Goal: Task Accomplishment & Management: Manage account settings

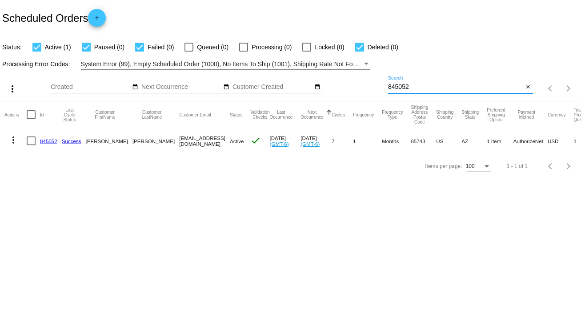
drag, startPoint x: 414, startPoint y: 84, endPoint x: 386, endPoint y: 85, distance: 28.5
click at [386, 85] on div "more_vert Sep Jan Feb Mar [DATE]" at bounding box center [290, 86] width 581 height 32
type input "949666"
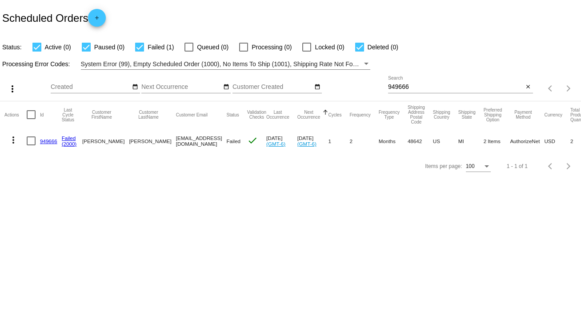
click at [45, 140] on link "949666" at bounding box center [48, 141] width 17 height 6
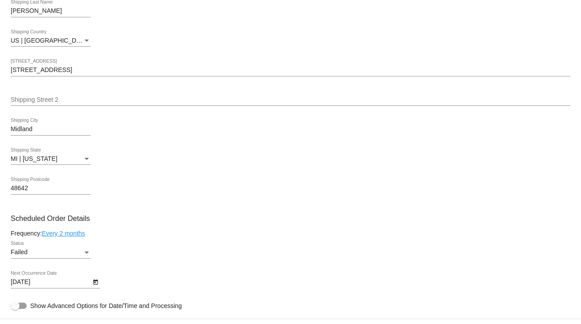
scroll to position [391, 0]
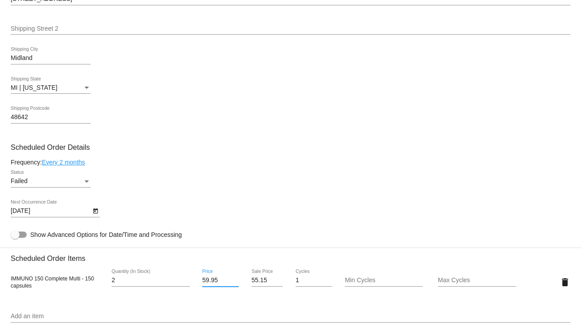
drag, startPoint x: 224, startPoint y: 281, endPoint x: 197, endPoint y: 284, distance: 27.3
click at [197, 284] on div "59.95 Price" at bounding box center [220, 281] width 47 height 25
type input "62.95"
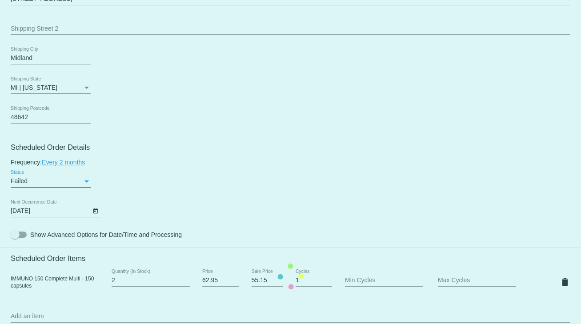
click at [86, 180] on mat-card "Customer 5399177: Roxanne Gregg roxgregg@yahoo.com Customer Shipping Enter Ship…" at bounding box center [290, 276] width 581 height 920
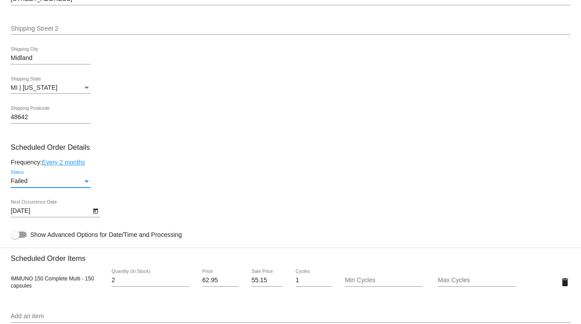
click at [84, 185] on div "Status" at bounding box center [87, 181] width 8 height 7
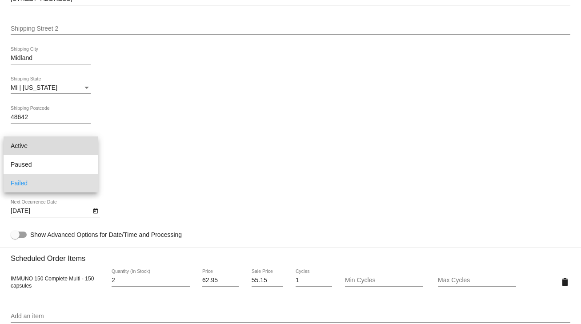
click at [32, 140] on span "Active" at bounding box center [51, 145] width 80 height 19
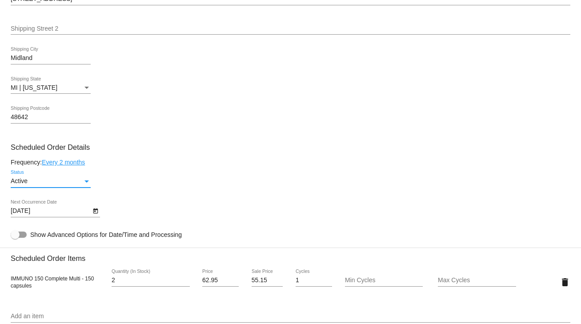
click at [98, 212] on button "Open calendar" at bounding box center [95, 210] width 9 height 9
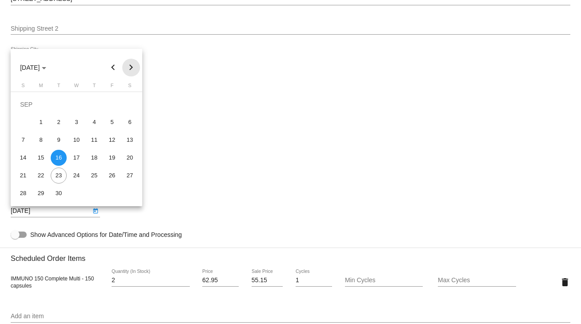
click at [132, 69] on button "Next month" at bounding box center [131, 68] width 18 height 18
click at [99, 176] on div "25" at bounding box center [94, 176] width 16 height 16
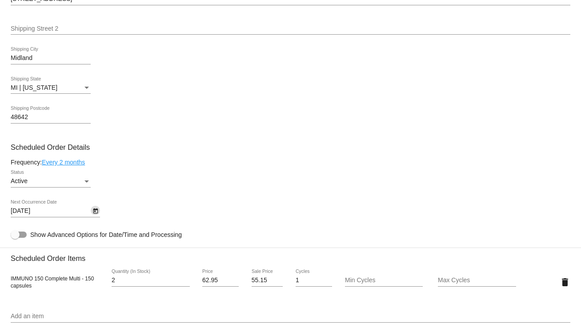
click at [96, 214] on icon "Open calendar" at bounding box center [95, 211] width 6 height 11
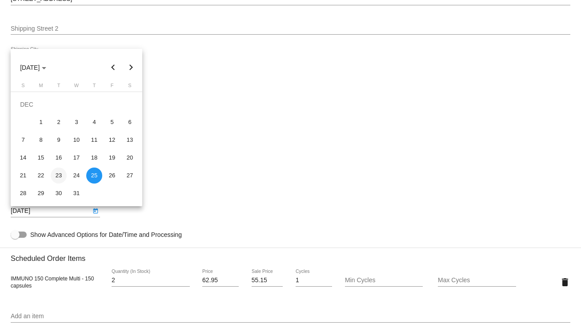
click at [62, 179] on div "23" at bounding box center [59, 176] width 16 height 16
type input "12/23/2025"
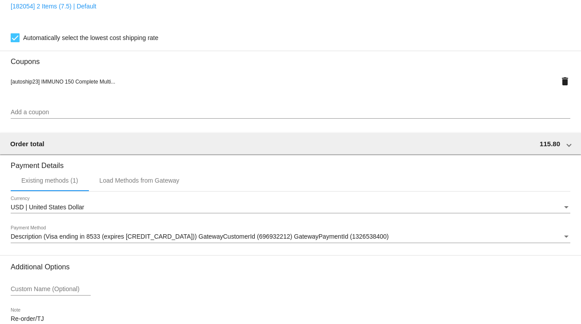
scroll to position [806, 0]
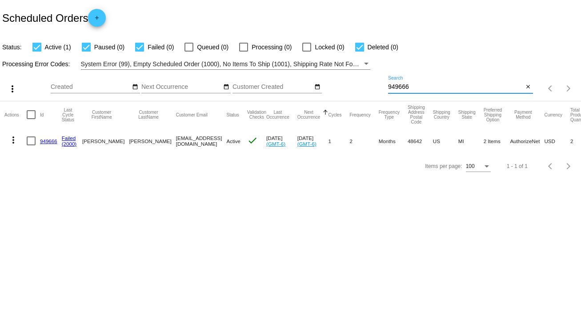
drag, startPoint x: 416, startPoint y: 84, endPoint x: 373, endPoint y: 92, distance: 43.5
click at [373, 92] on div "more_vert Sep Jan Feb Mar [DATE]" at bounding box center [290, 86] width 581 height 32
type input "572912"
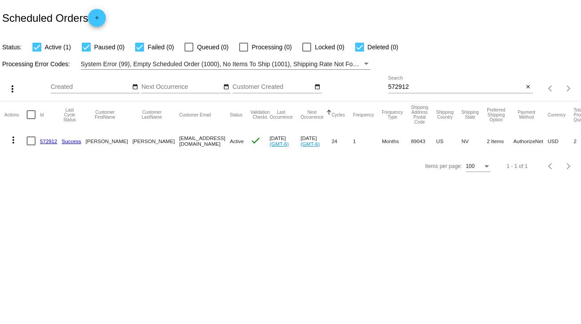
click at [53, 140] on link "572912" at bounding box center [48, 141] width 17 height 6
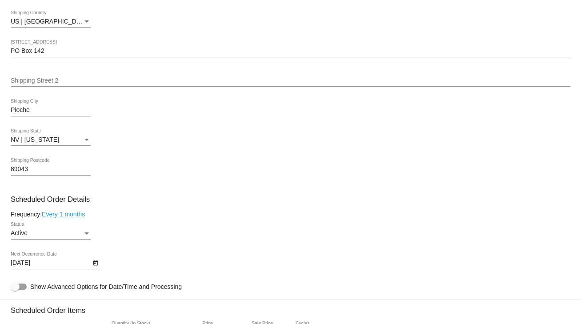
scroll to position [498, 0]
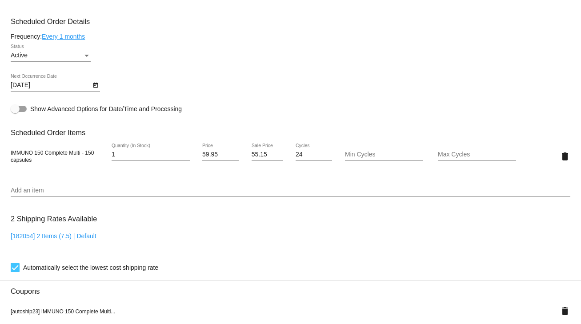
type input "1"
click at [182, 158] on input "1" at bounding box center [151, 154] width 78 height 7
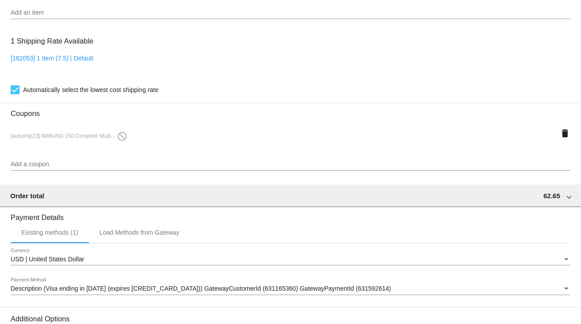
scroll to position [787, 0]
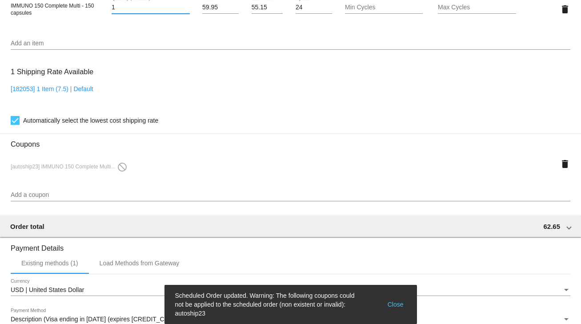
scroll to position [432, 0]
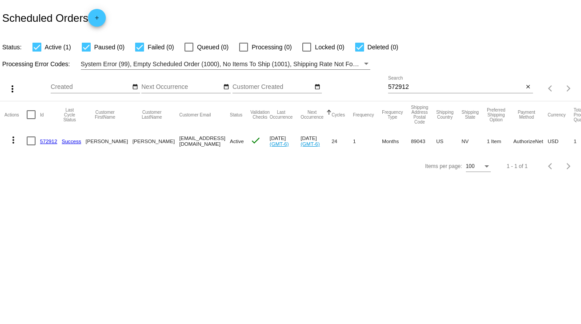
drag, startPoint x: 429, startPoint y: 80, endPoint x: 367, endPoint y: 92, distance: 63.4
click at [367, 92] on div "more_vert Sep Jan Feb Mar [DATE]" at bounding box center [290, 86] width 581 height 32
drag, startPoint x: 412, startPoint y: 91, endPoint x: 379, endPoint y: 91, distance: 33.8
click at [379, 91] on div "more_vert Sep Jan Feb Mar [DATE]" at bounding box center [290, 86] width 581 height 32
click at [445, 82] on div "572912 Search" at bounding box center [456, 84] width 136 height 17
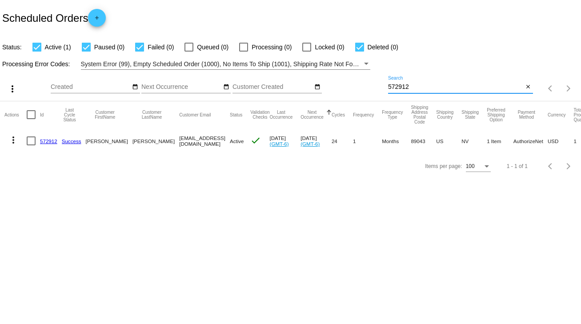
drag, startPoint x: 427, startPoint y: 86, endPoint x: 384, endPoint y: 88, distance: 43.2
click at [384, 88] on div "more_vert Sep Jan Feb Mar [DATE]" at bounding box center [290, 86] width 581 height 32
type input "966506"
click at [45, 137] on mat-cell "966506" at bounding box center [51, 141] width 22 height 26
click at [47, 139] on link "966506" at bounding box center [48, 141] width 17 height 6
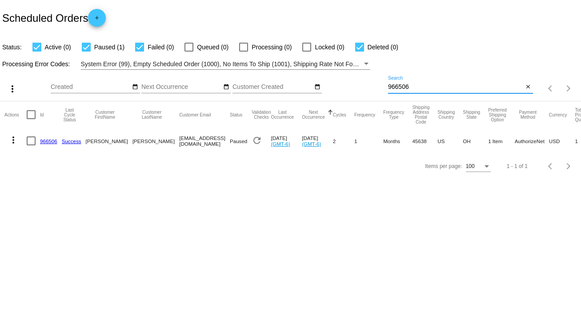
drag, startPoint x: 414, startPoint y: 87, endPoint x: 374, endPoint y: 89, distance: 40.5
click at [374, 89] on div "more_vert Sep Jan Feb Mar [DATE]" at bounding box center [290, 86] width 581 height 32
type input "814477"
click at [68, 140] on link "Success" at bounding box center [72, 141] width 20 height 6
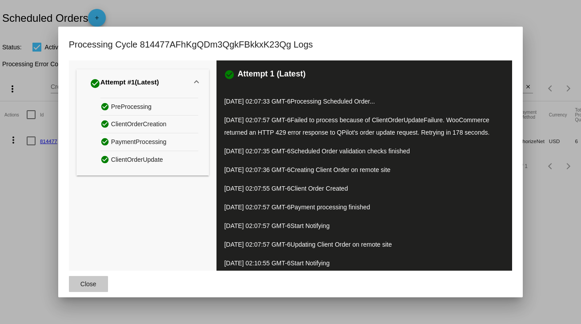
click at [87, 282] on span "Close" at bounding box center [88, 283] width 16 height 7
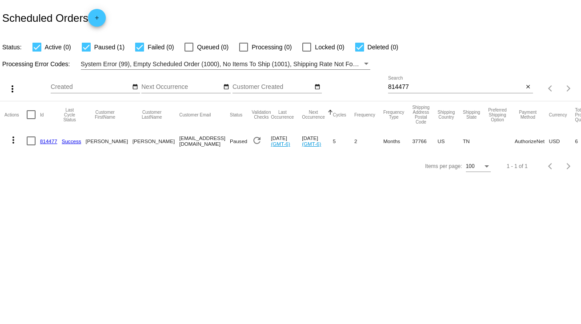
click at [48, 138] on link "814477" at bounding box center [48, 141] width 17 height 6
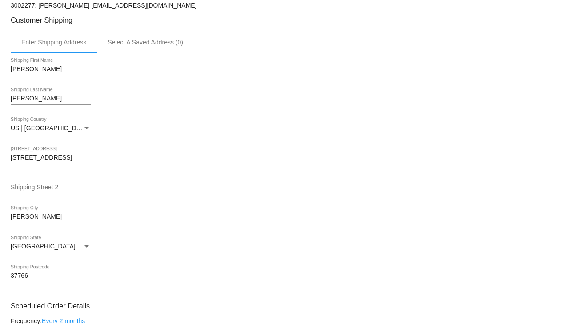
scroll to position [36, 0]
